Goal: Transaction & Acquisition: Purchase product/service

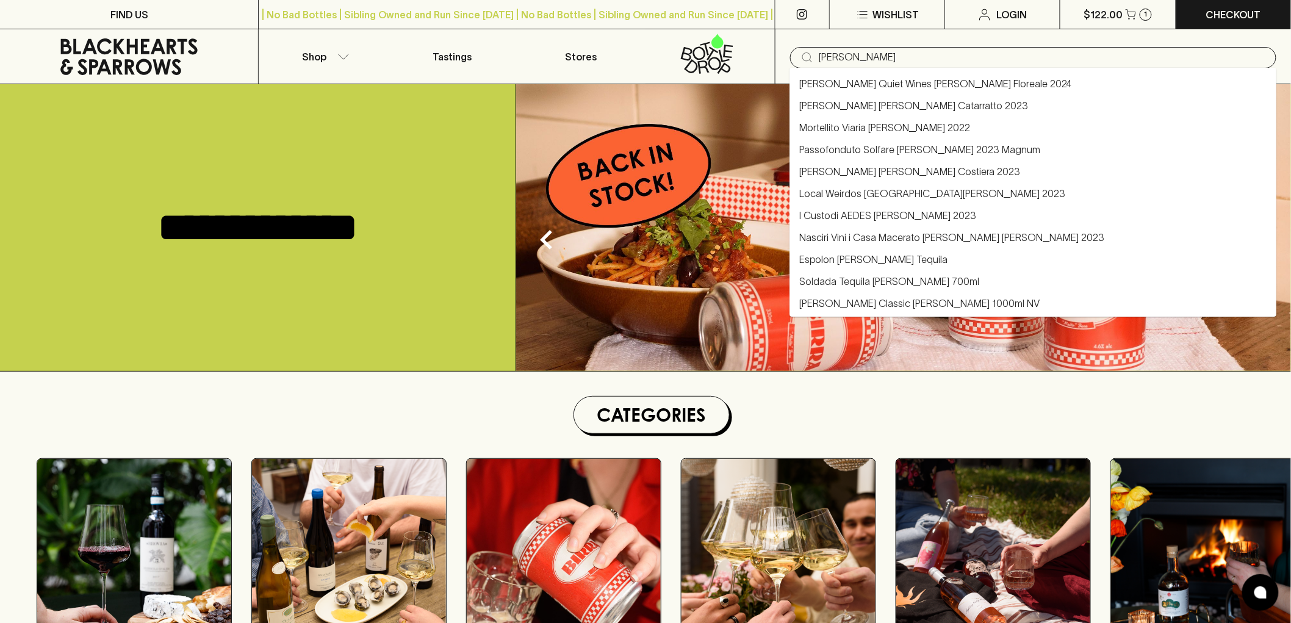
type input "[PERSON_NAME]"
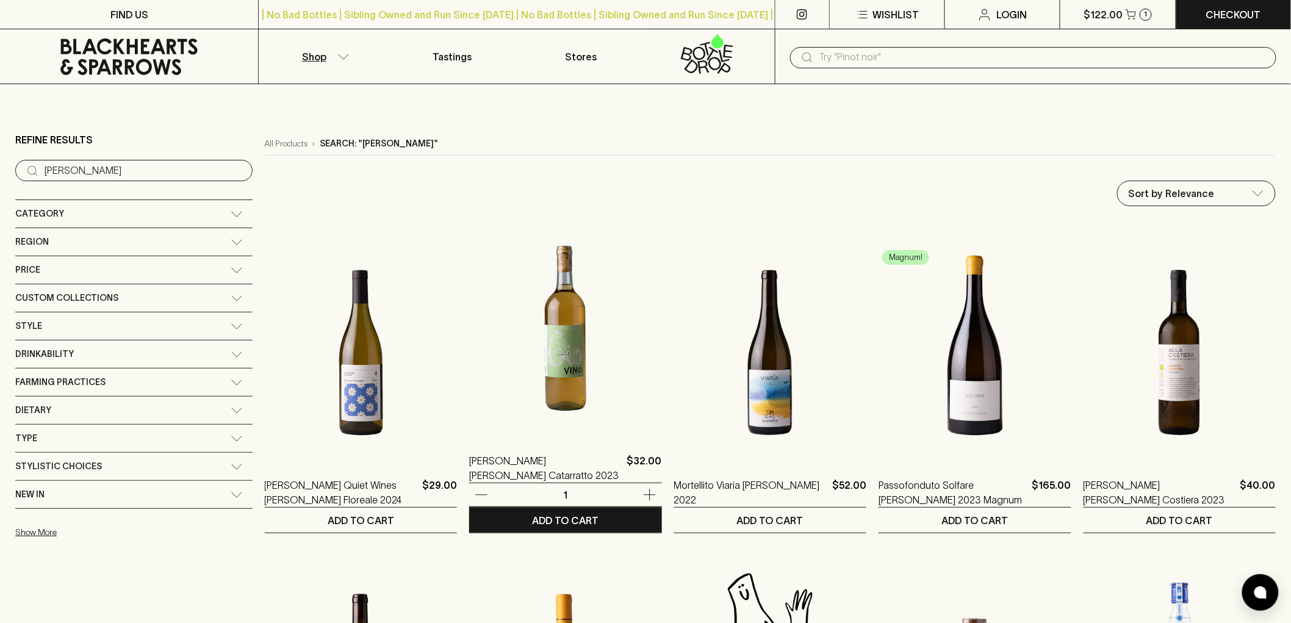
scroll to position [135, 0]
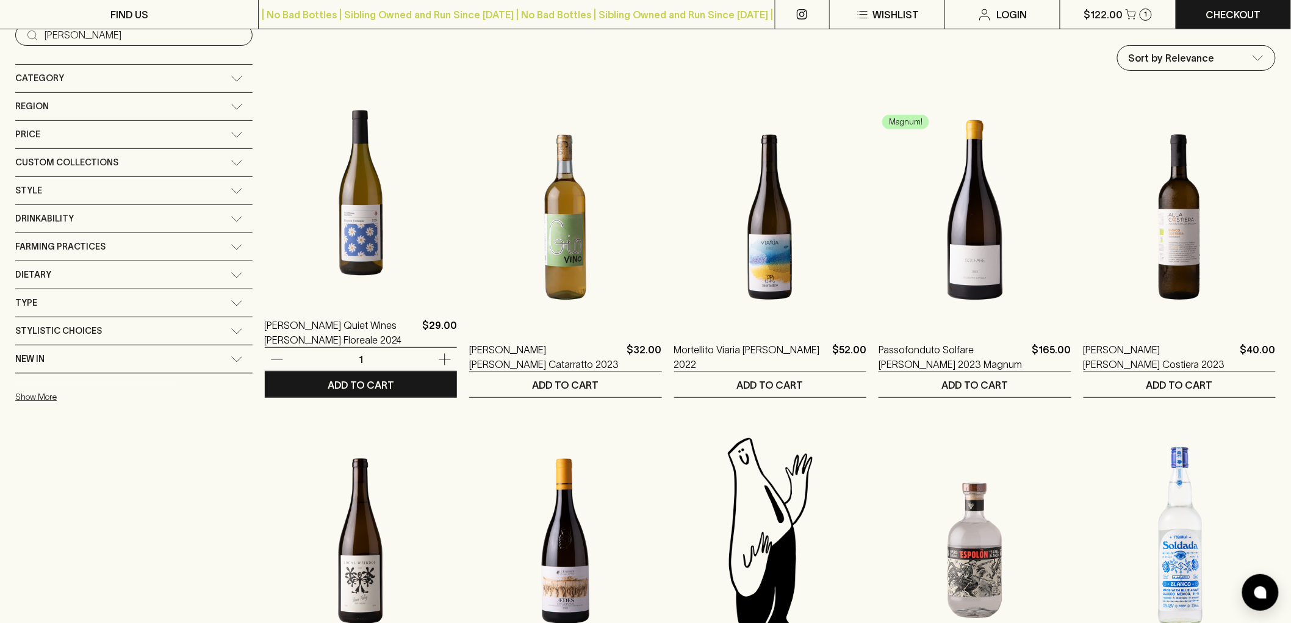
click at [281, 264] on img at bounding box center [361, 193] width 192 height 214
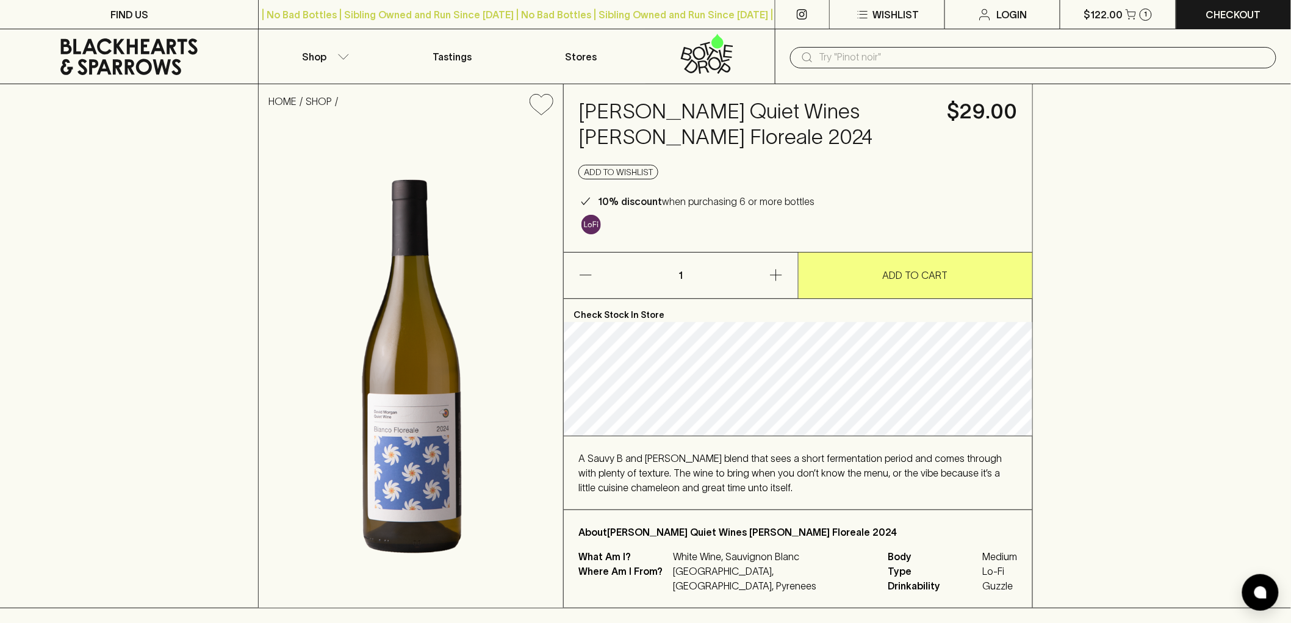
click at [863, 66] on input "text" at bounding box center [1043, 58] width 447 height 20
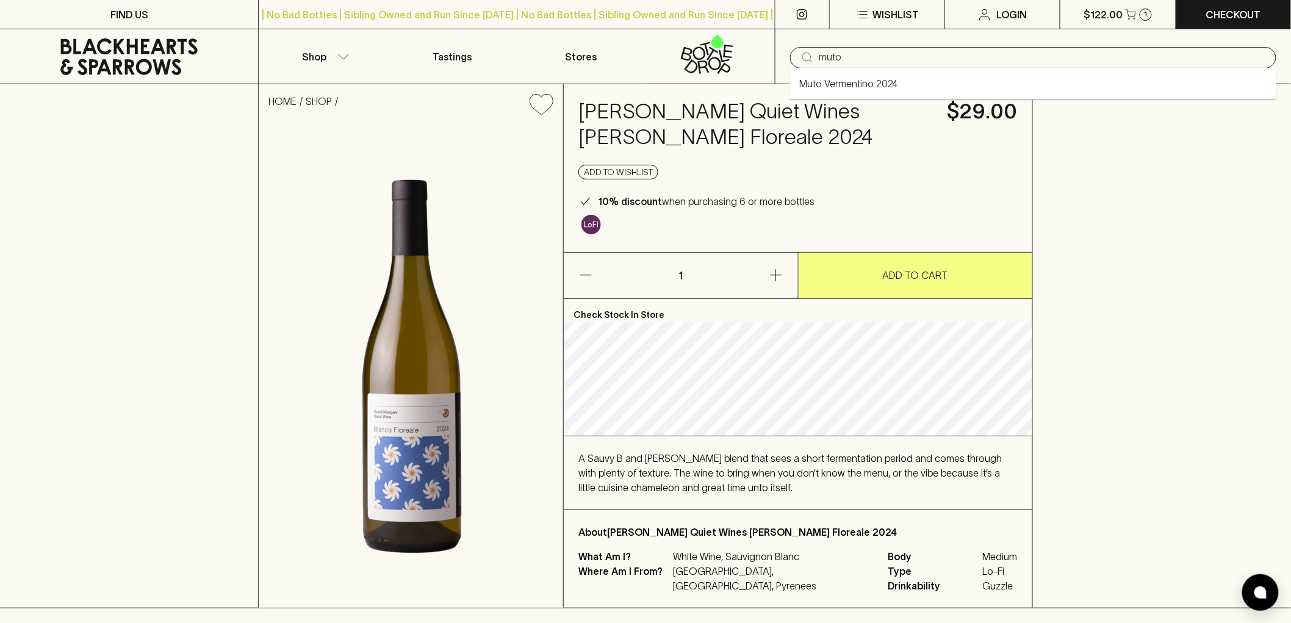
type input "muto"
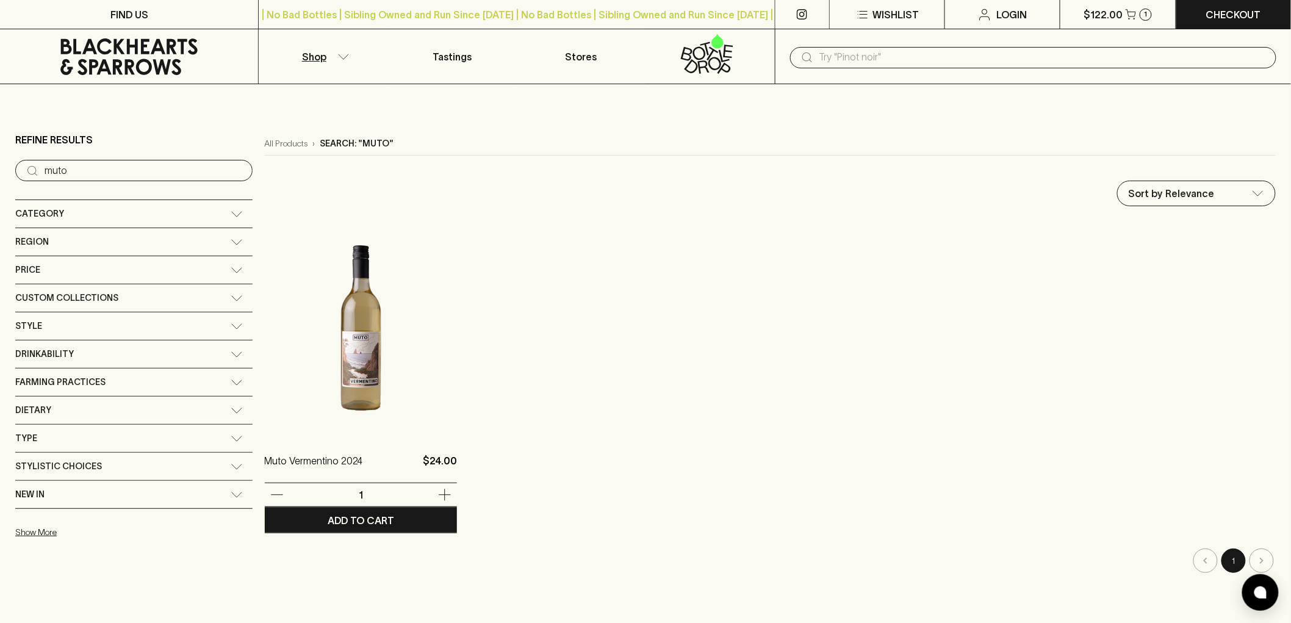
click at [319, 345] on img at bounding box center [361, 329] width 192 height 214
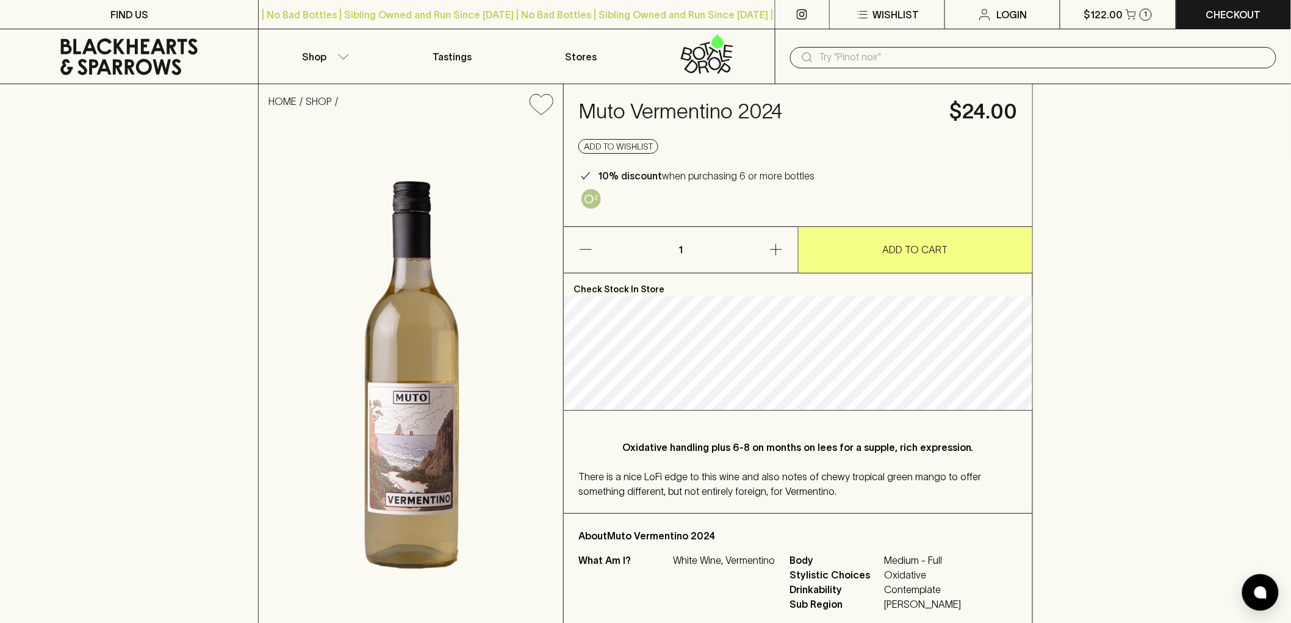
click at [939, 61] on input "text" at bounding box center [1043, 58] width 447 height 20
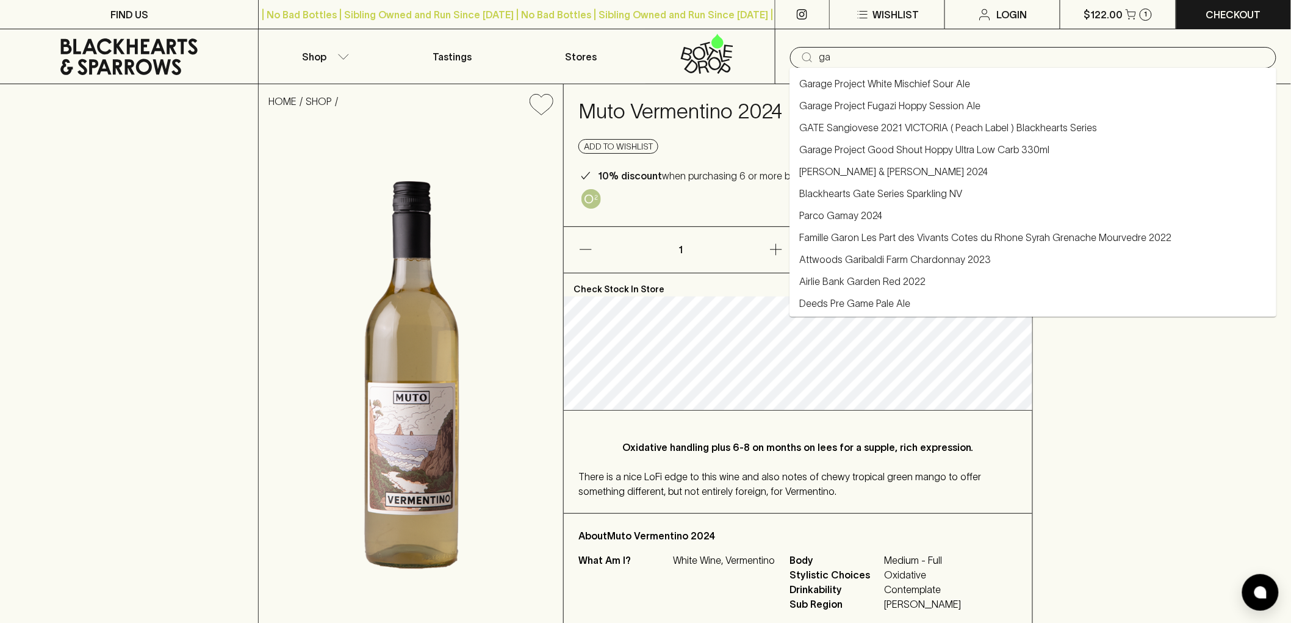
type input "g"
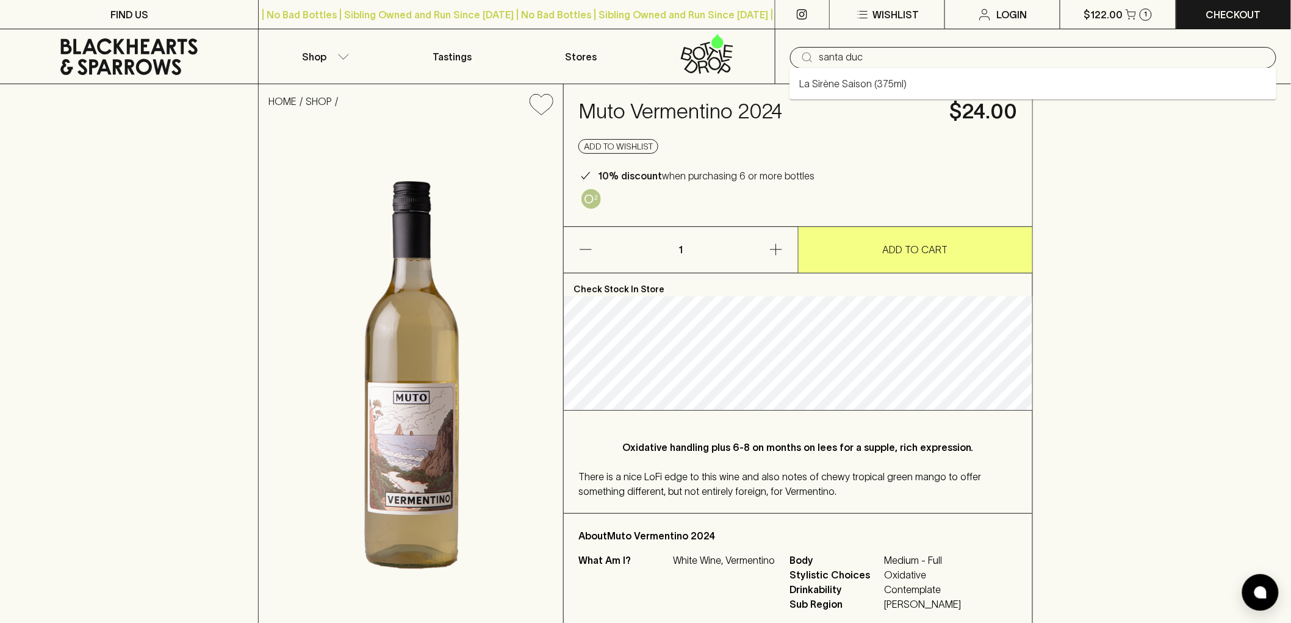
type input "santa duc"
